Goal: Task Accomplishment & Management: Complete application form

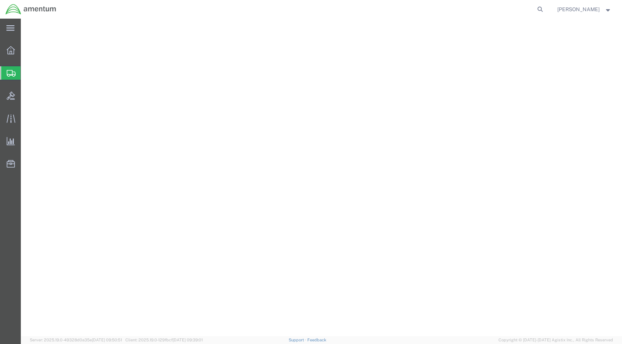
select select
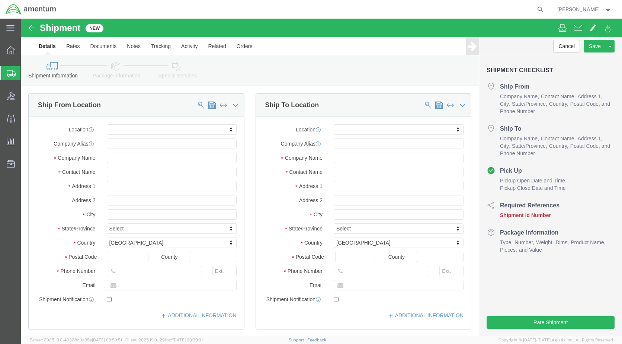
click at [12, 12] on img at bounding box center [30, 9] width 51 height 11
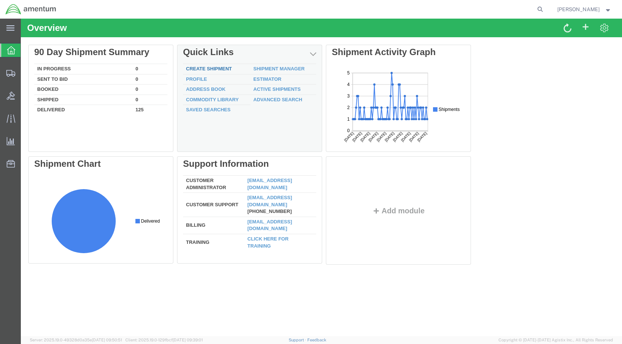
click at [208, 71] on link "Create Shipment" at bounding box center [209, 69] width 46 height 6
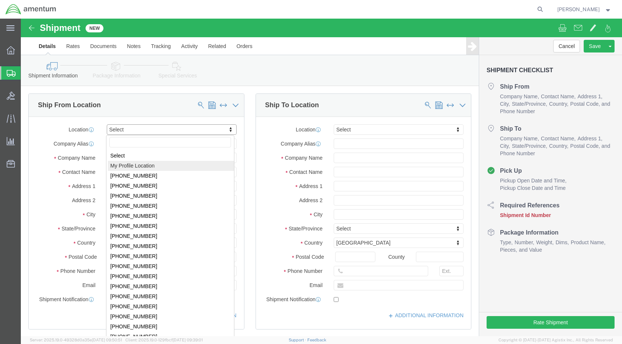
select select "MYPROFILE"
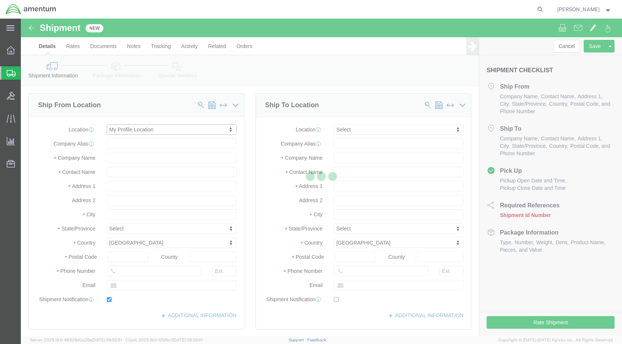
type input "Amentum Services, Inc."
type input "[PERSON_NAME]"
type input "[STREET_ADDRESS]"
type input "[GEOGRAPHIC_DATA]"
type input "Alpine"
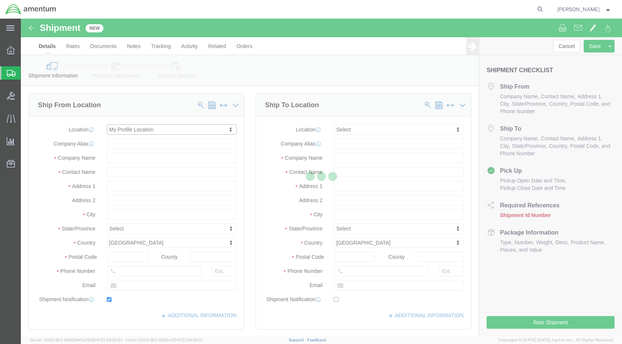
type input "79830"
type input "[PHONE_NUMBER]"
type input "[PERSON_NAME][EMAIL_ADDRESS][PERSON_NAME][DOMAIN_NAME]"
checkbox input "true"
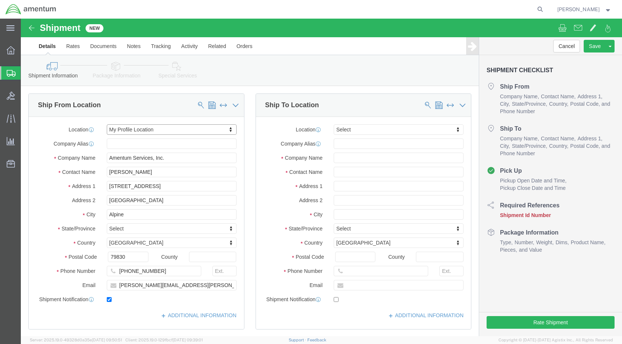
select select "[GEOGRAPHIC_DATA]"
click input "text"
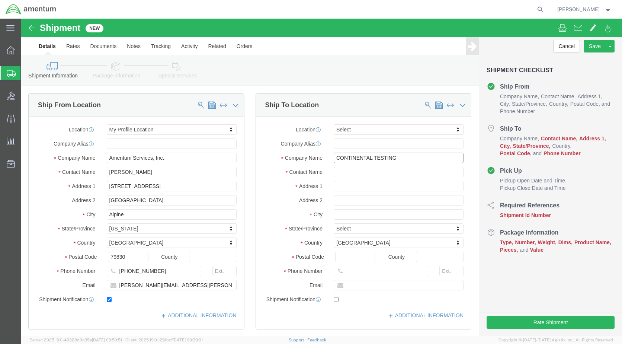
click input "CONTINENTAL TESTING"
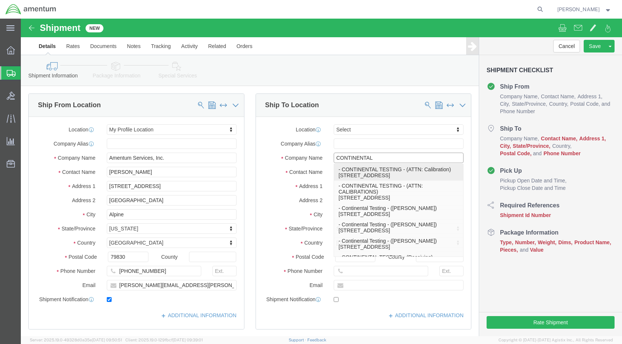
click p "- CONTINENTAL TESTING - (ATTN: Calibration) [STREET_ADDRESS]"
type input "CONTINENTAL TESTING"
type input "ATTN: Calibration"
type input "[STREET_ADDRESS]"
type input "UNION"
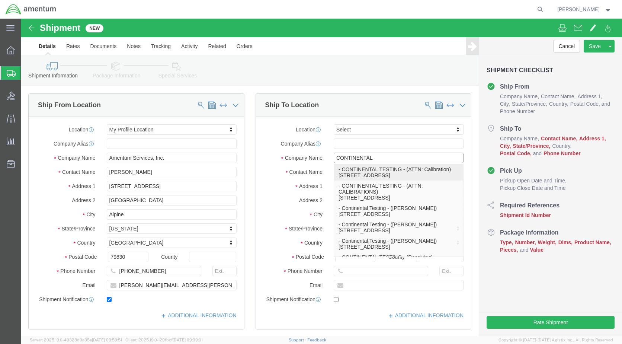
type input "45322"
select select "OH"
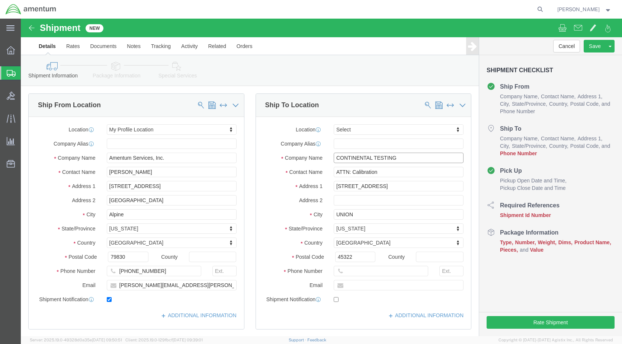
type input "CONTINENTAL TESTING"
click input "text"
type input "R"
click input "[EMAIL_ADDRESS][DOMAIN_NAME]"
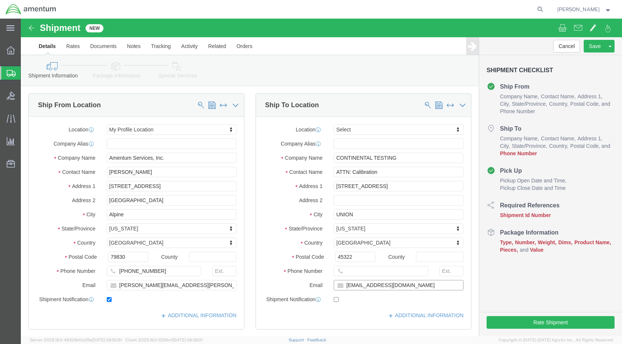
type input "[EMAIL_ADDRESS][DOMAIN_NAME]"
click label
click input "checkbox"
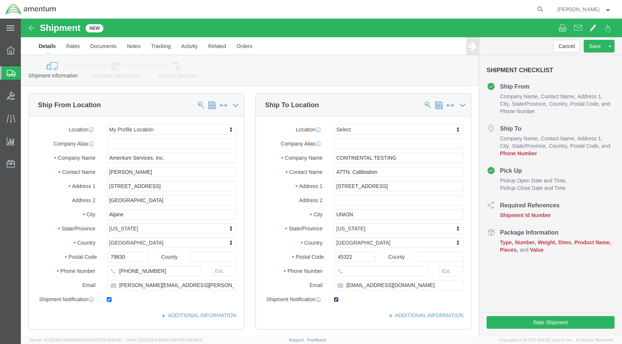
checkbox input "false"
click input "text"
type input "[PHONE_NUMBER]"
click input "text"
type input "208"
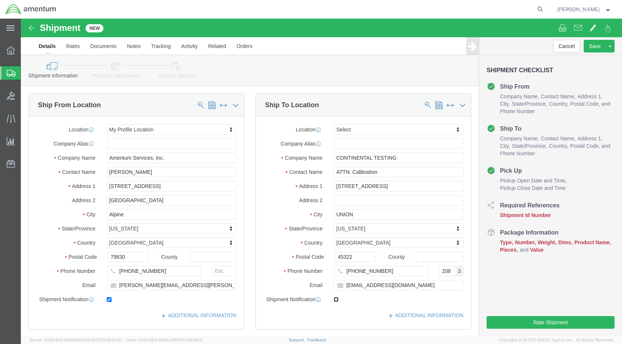
click input "checkbox"
checkbox input "true"
click input "ATTN: Calibration"
type input "ATTN: Calibration"
click div "Shipment Information Package Information Special Services"
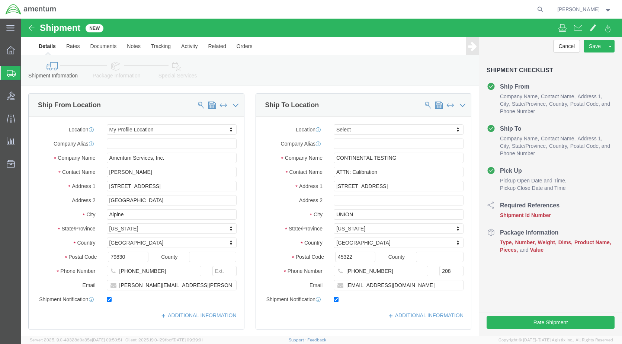
scroll to position [186, 0]
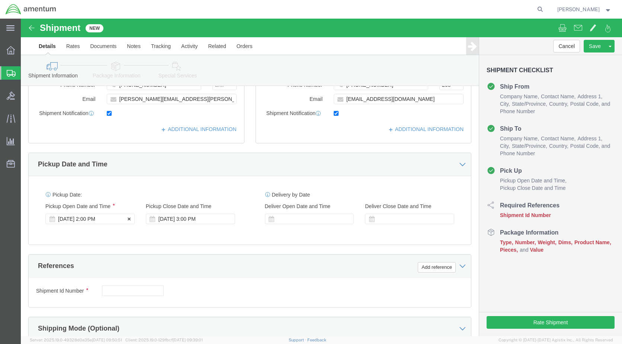
click div "[DATE] 2:00 PM"
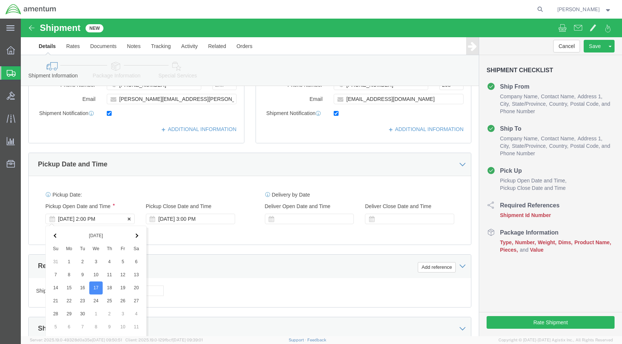
scroll to position [322, 0]
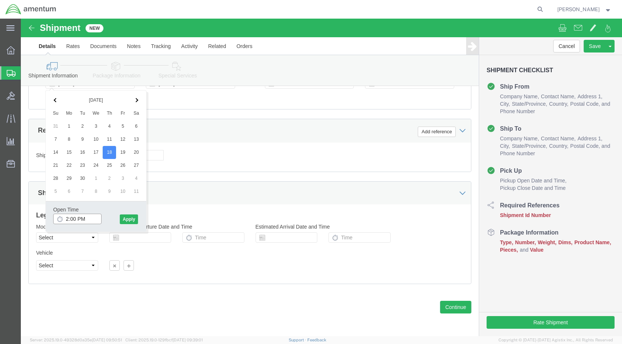
click input "2:00 PM"
type input "8:00 AM"
click button "Apply"
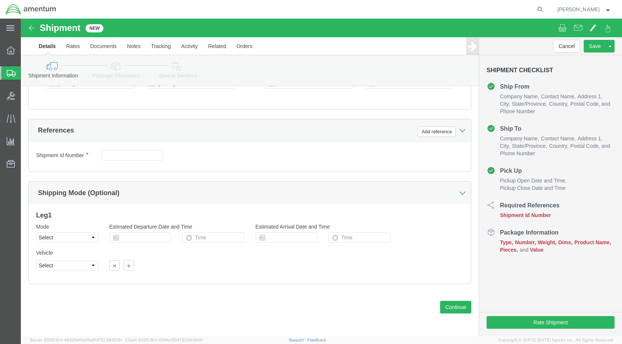
scroll to position [210, 0]
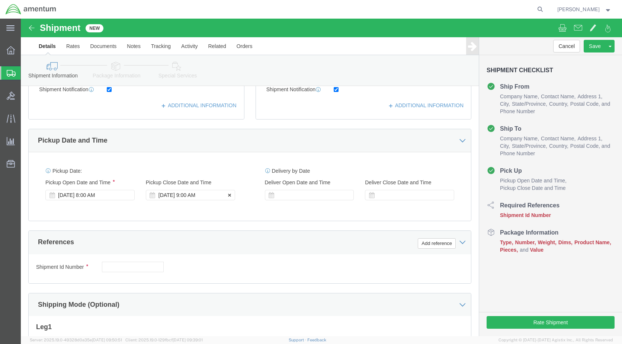
click div "[DATE] 9:00 AM"
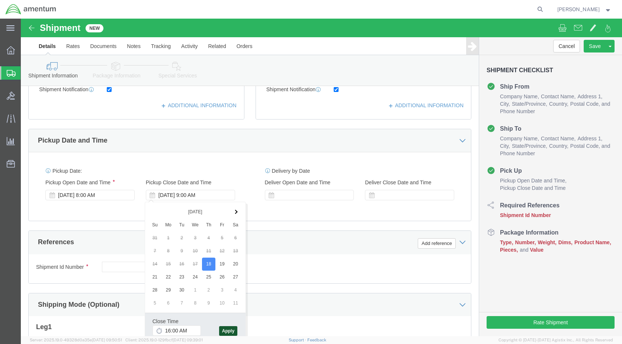
type input "4:00 PM"
click button "Apply"
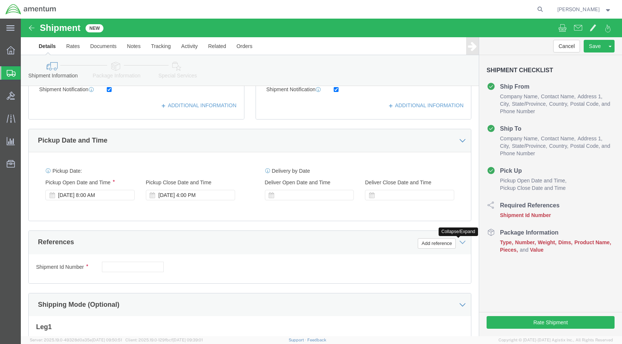
click icon
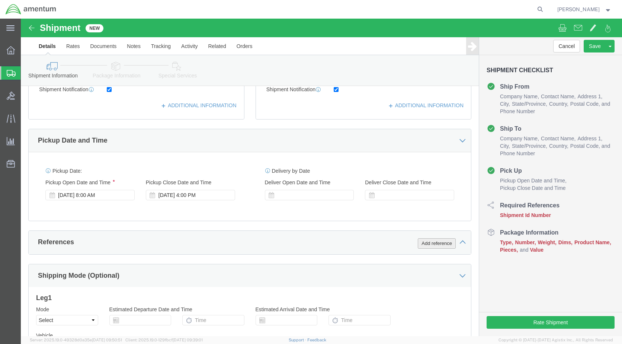
click button "Add reference"
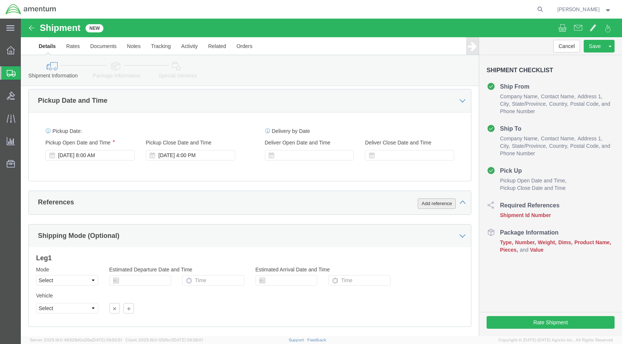
scroll to position [292, 0]
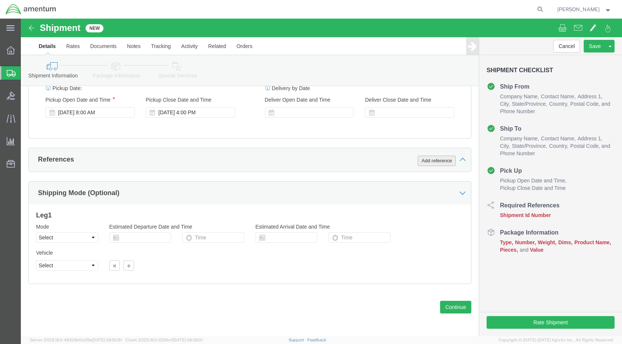
click button "Add reference"
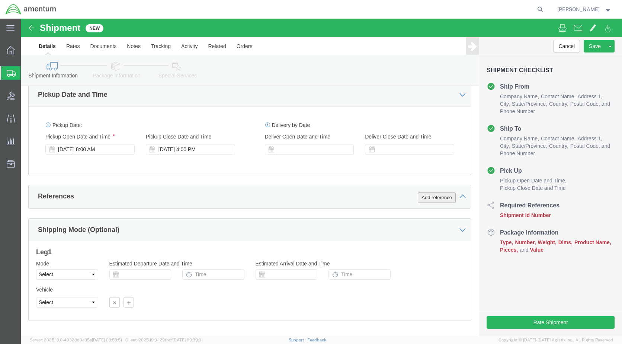
scroll to position [255, 0]
click icon
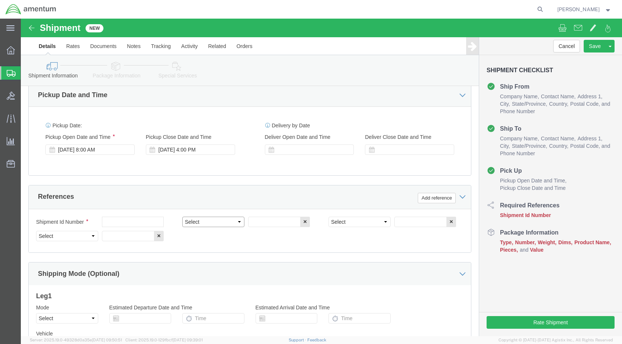
click select "Select Account Type Activity ID Airline Appointment Number ASN Batch Request # …"
select select "CUSTREF"
click select "Select Account Type Activity ID Airline Appointment Number ASN Batch Request # …"
select select "DEPT"
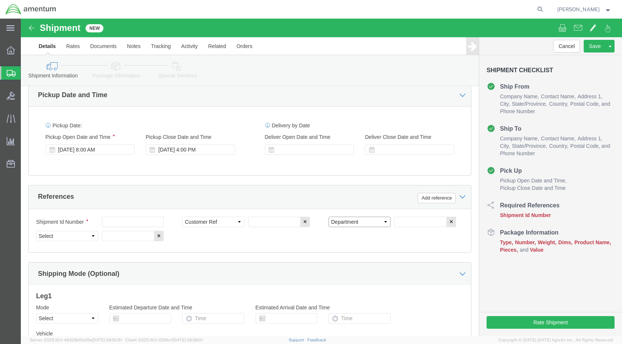
click select "Select Account Type Activity ID Airline Appointment Number ASN Batch Request # …"
select select "QUOTENUM"
click select "Select Account Type Activity ID Airline Appointment Number ASN Batch Request # …"
click button "Add reference"
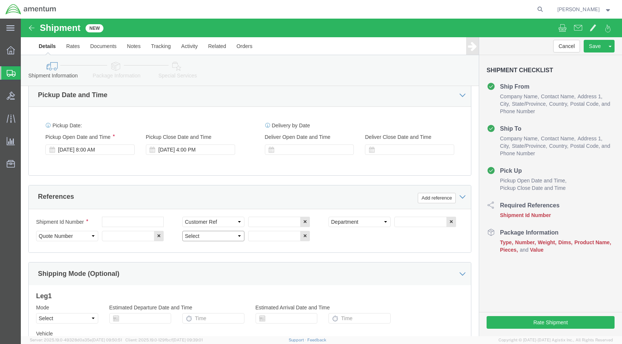
click select "Select Account Type Activity ID Airline Appointment Number ASN Batch Request # …"
select select "PURCHORD"
click select "Select Account Type Activity ID Airline Appointment Number ASN Batch Request # …"
click input "text"
type input "250730-4"
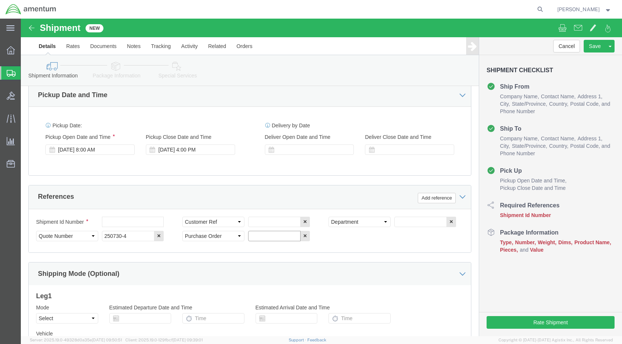
click input "text"
type input "CBP0044327"
click input "text"
click select "Select Air Less than Truckload Multi-Leg Ocean Freight Rail Small Parcel Truckl…"
select select "SMAL"
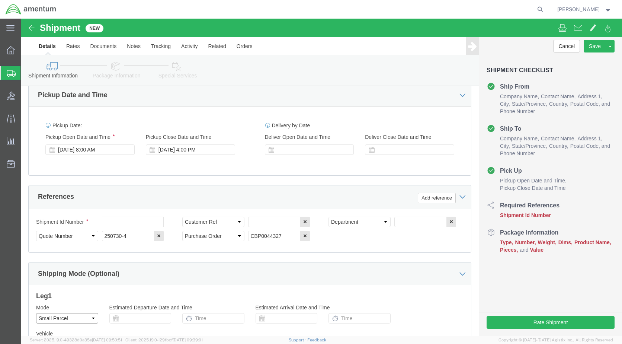
click select "Select Air Less than Truckload Multi-Leg Ocean Freight Rail Small Parcel Truckl…"
click div
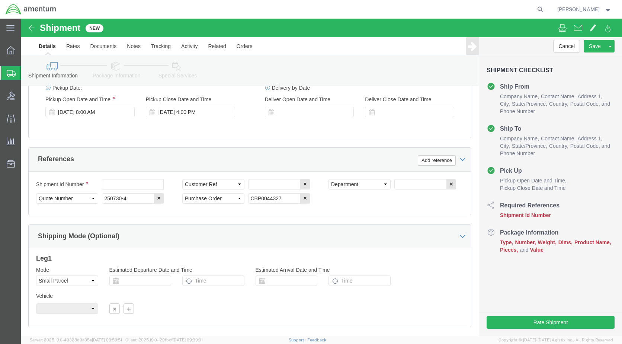
scroll to position [298, 0]
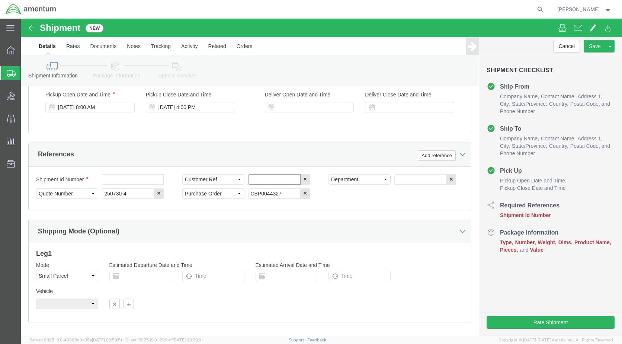
click input "text"
type input "T"
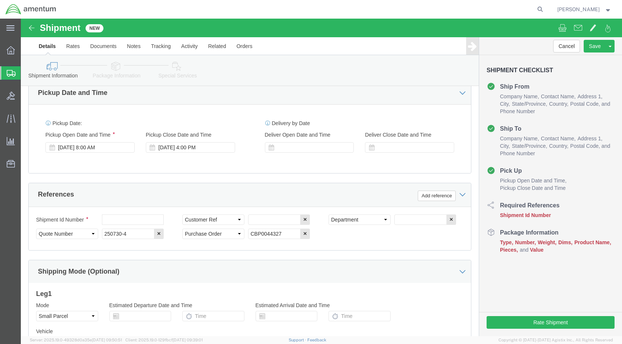
scroll to position [260, 0]
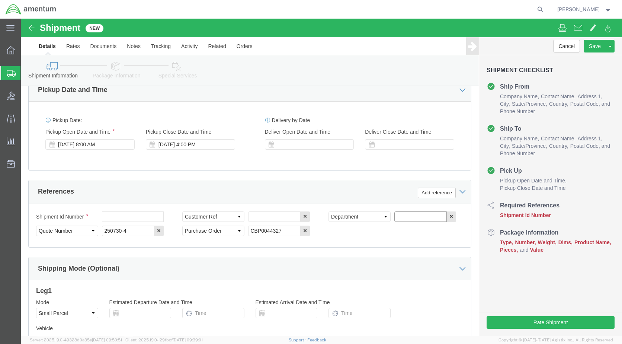
click input "text"
type input "T"
type input "TOOL CALIBRATION"
click input "text"
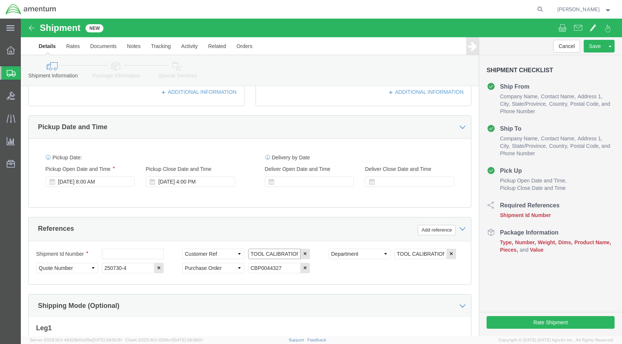
scroll to position [336, 0]
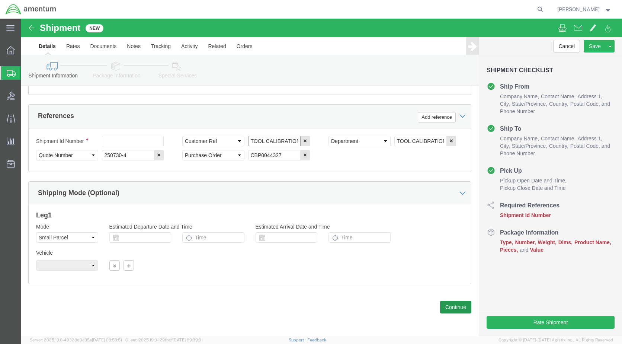
type input "TOOL CALIBRATION"
click button "Continue"
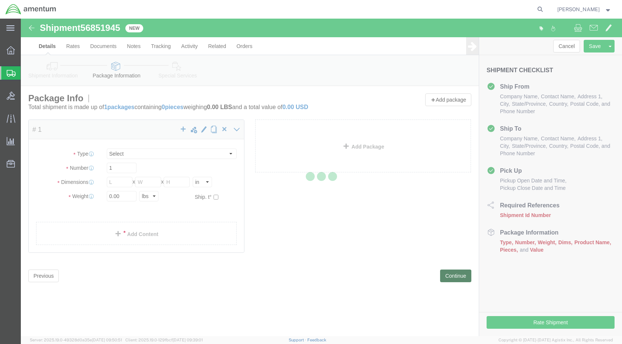
select select "YRPK"
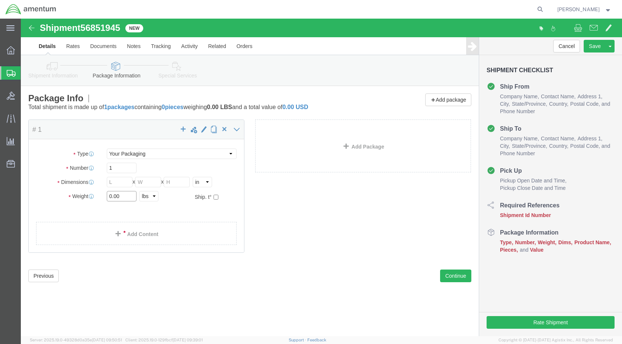
click input "0.00"
type input "10.00"
click input "text"
type input "31"
type input "8"
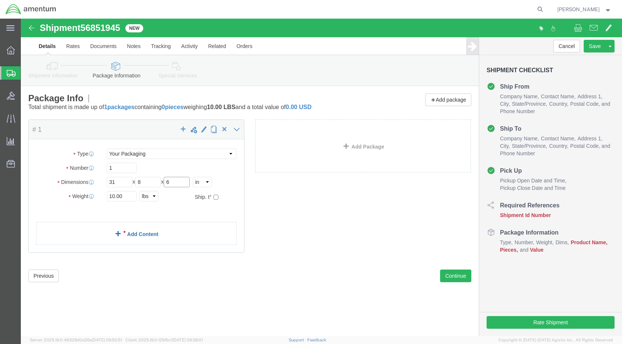
type input "6"
click link "Add Content"
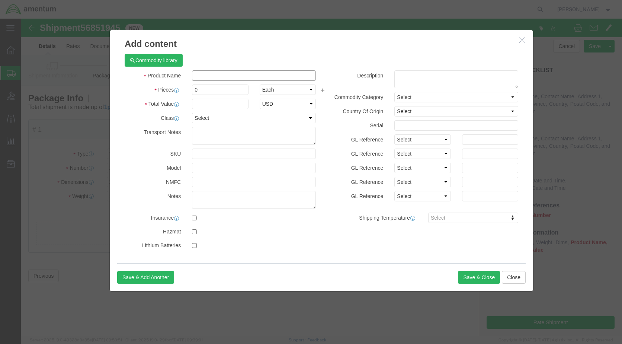
click input "text"
type input "TOOL CALIBRATION"
drag, startPoint x: 181, startPoint y: 74, endPoint x: 150, endPoint y: 70, distance: 31.5
click div "Pieces Number of pieces inside all the packages 0 Select Bag Barrels 100Board F…"
type input "3.00"
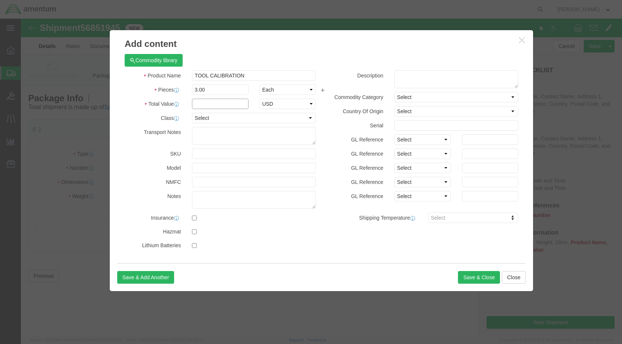
click input "text"
drag, startPoint x: 193, startPoint y: 87, endPoint x: 159, endPoint y: 85, distance: 34.3
click div "Total Value 100.00 Select ADP AED AFN ALL AMD AOA ARS ATS AUD AWG AZN BAM BBD B…"
type input "1000.00"
click button "Save & Close"
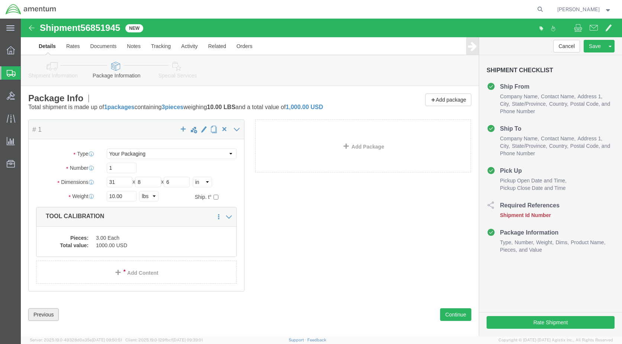
click button "Previous"
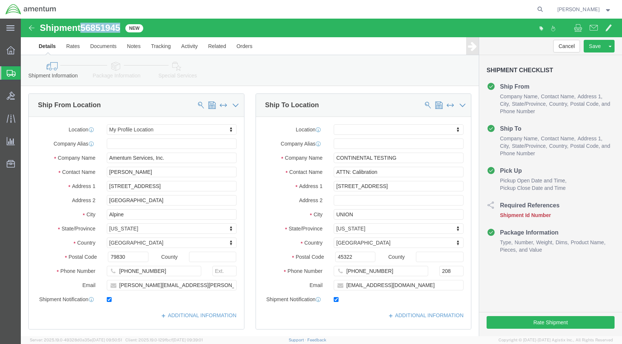
drag, startPoint x: 62, startPoint y: 11, endPoint x: 101, endPoint y: 13, distance: 38.8
click span "56851945"
copy span "56851945"
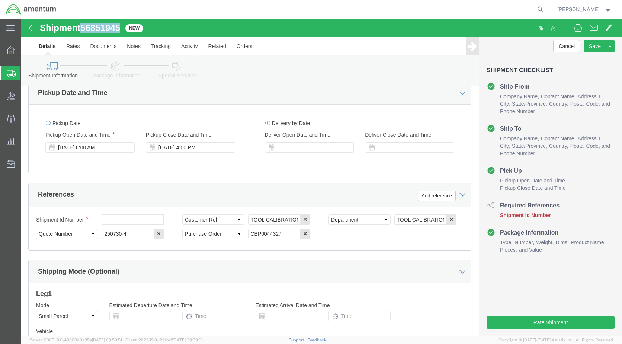
scroll to position [260, 0]
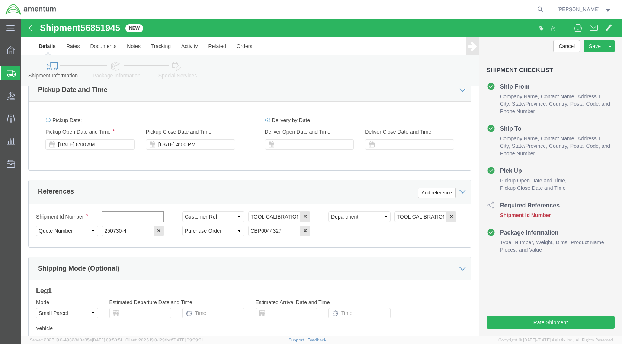
click input "text"
paste input "56851945"
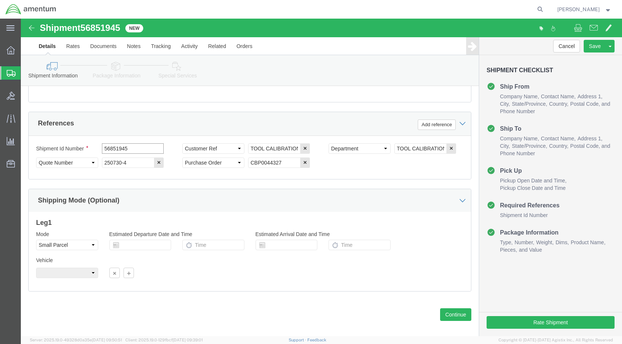
scroll to position [336, 0]
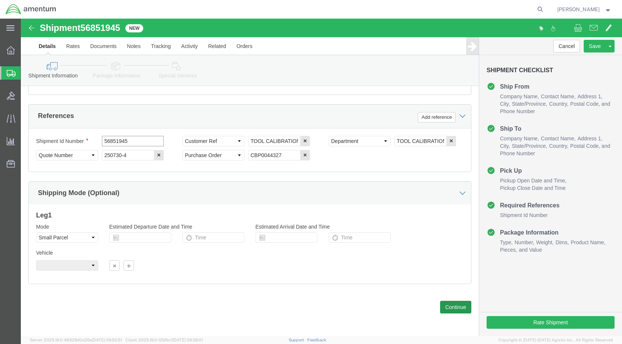
type input "56851945"
click button "Continue"
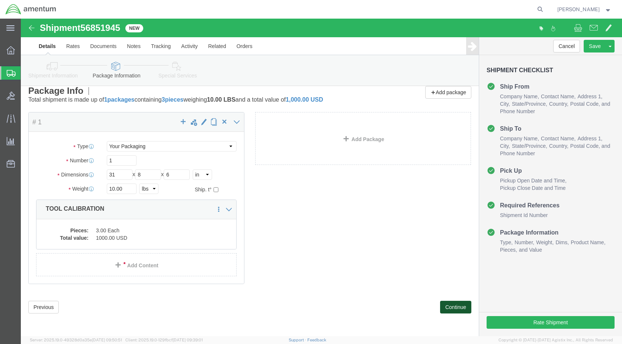
click button "Continue"
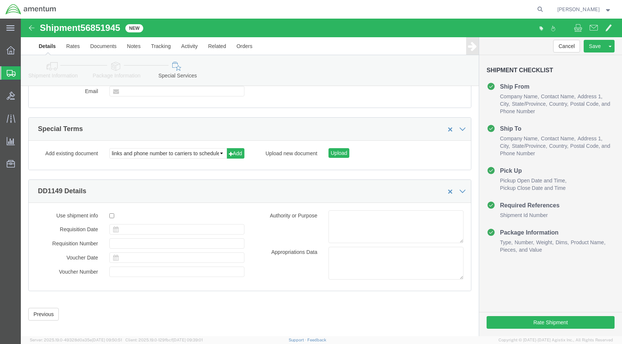
scroll to position [393, 0]
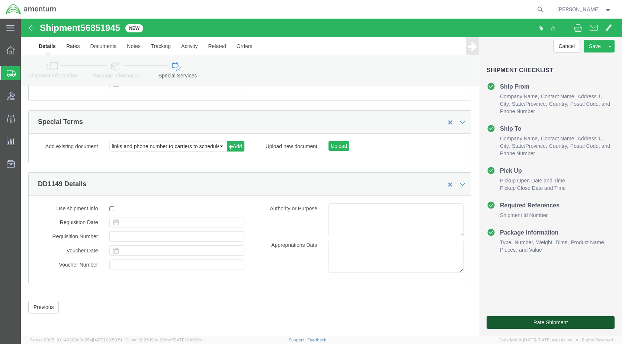
click button "Rate Shipment"
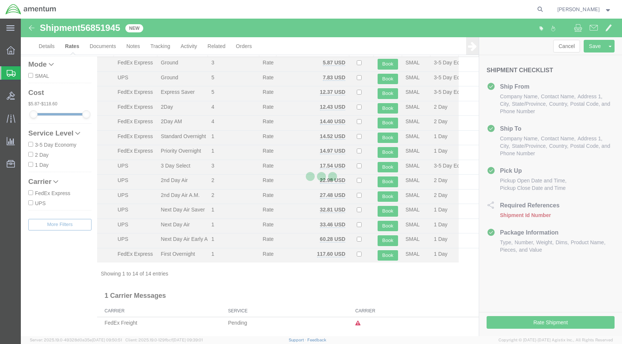
scroll to position [27, 0]
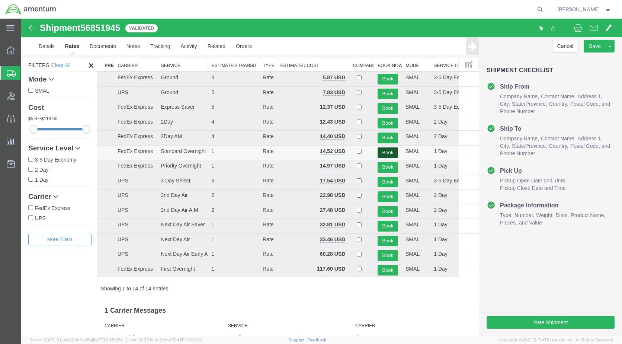
click at [384, 151] on button "Book" at bounding box center [388, 152] width 20 height 11
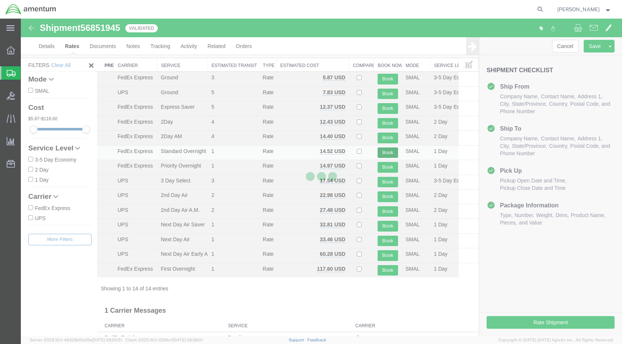
scroll to position [0, 0]
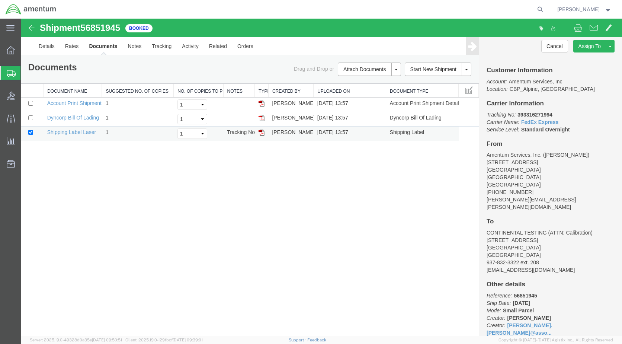
click at [262, 132] on img at bounding box center [262, 133] width 6 height 6
click at [261, 103] on img at bounding box center [262, 103] width 6 height 6
click at [47, 48] on link "Details" at bounding box center [46, 46] width 26 height 18
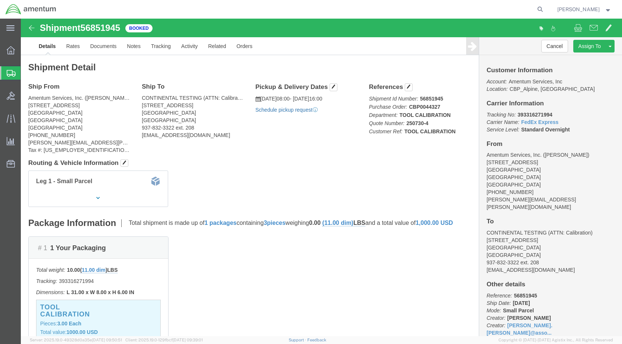
click link "Schedule pickup request"
click at [12, 7] on img at bounding box center [30, 9] width 51 height 11
